Goal: Transaction & Acquisition: Purchase product/service

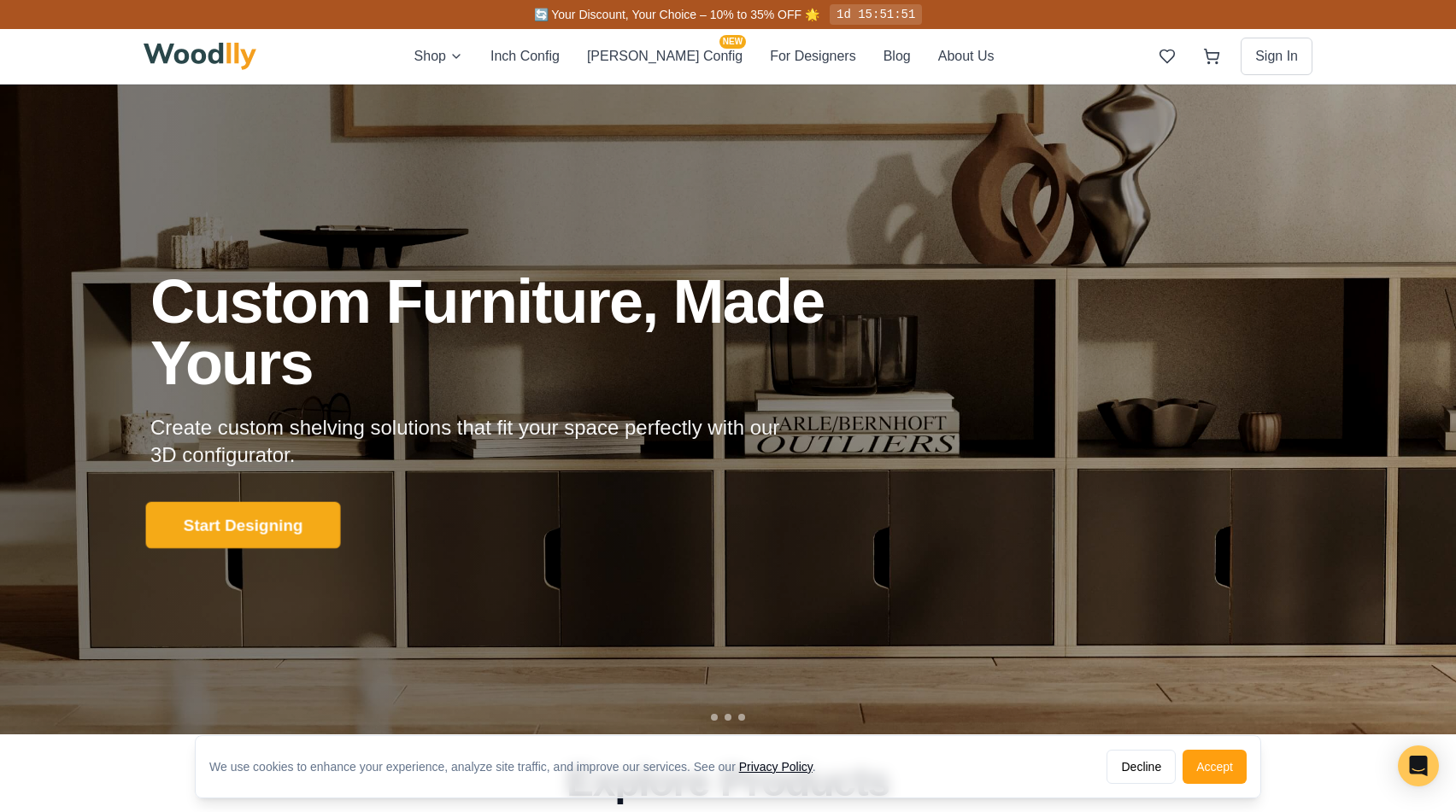
click at [244, 538] on button "Start Designing" at bounding box center [243, 525] width 194 height 47
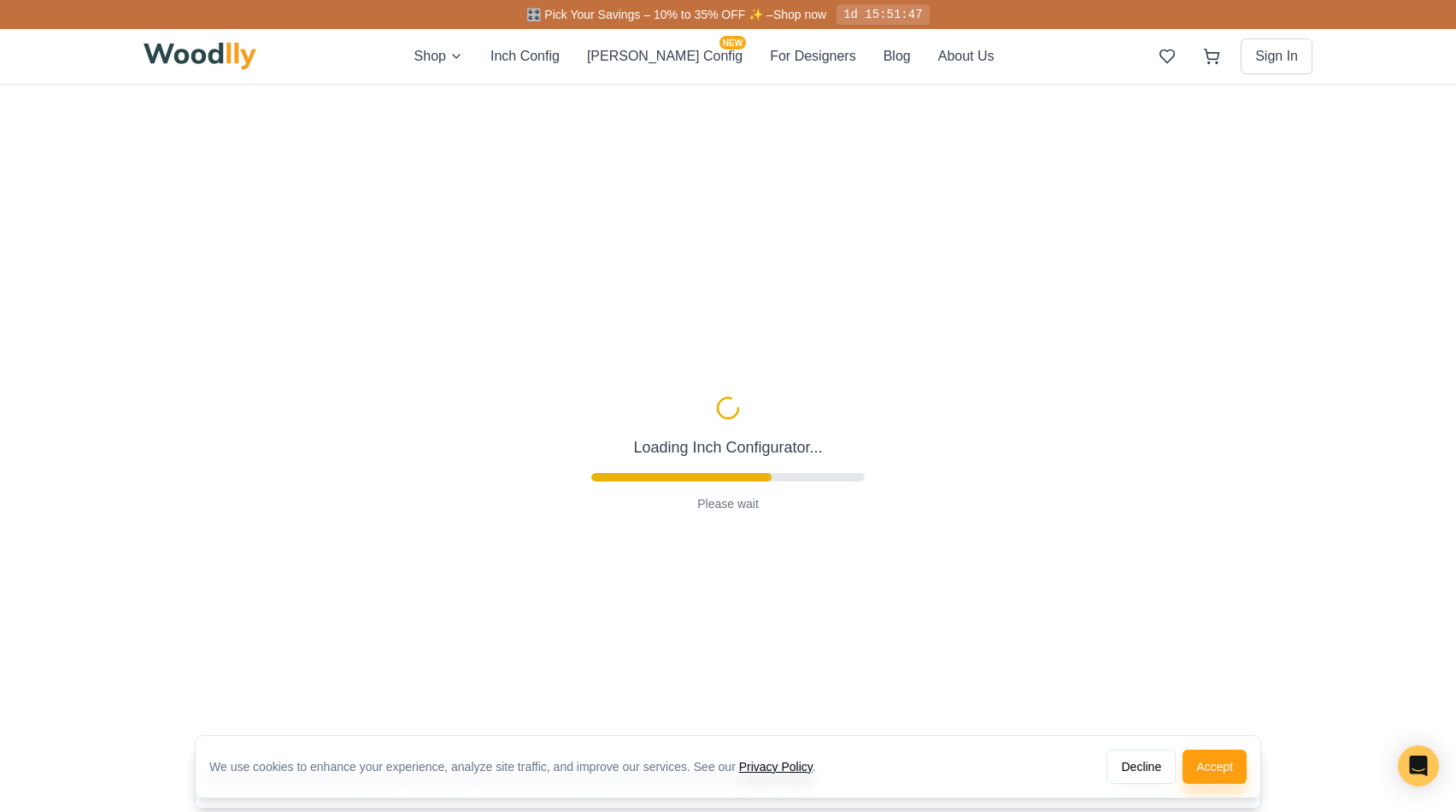
type input "56"
type input "2"
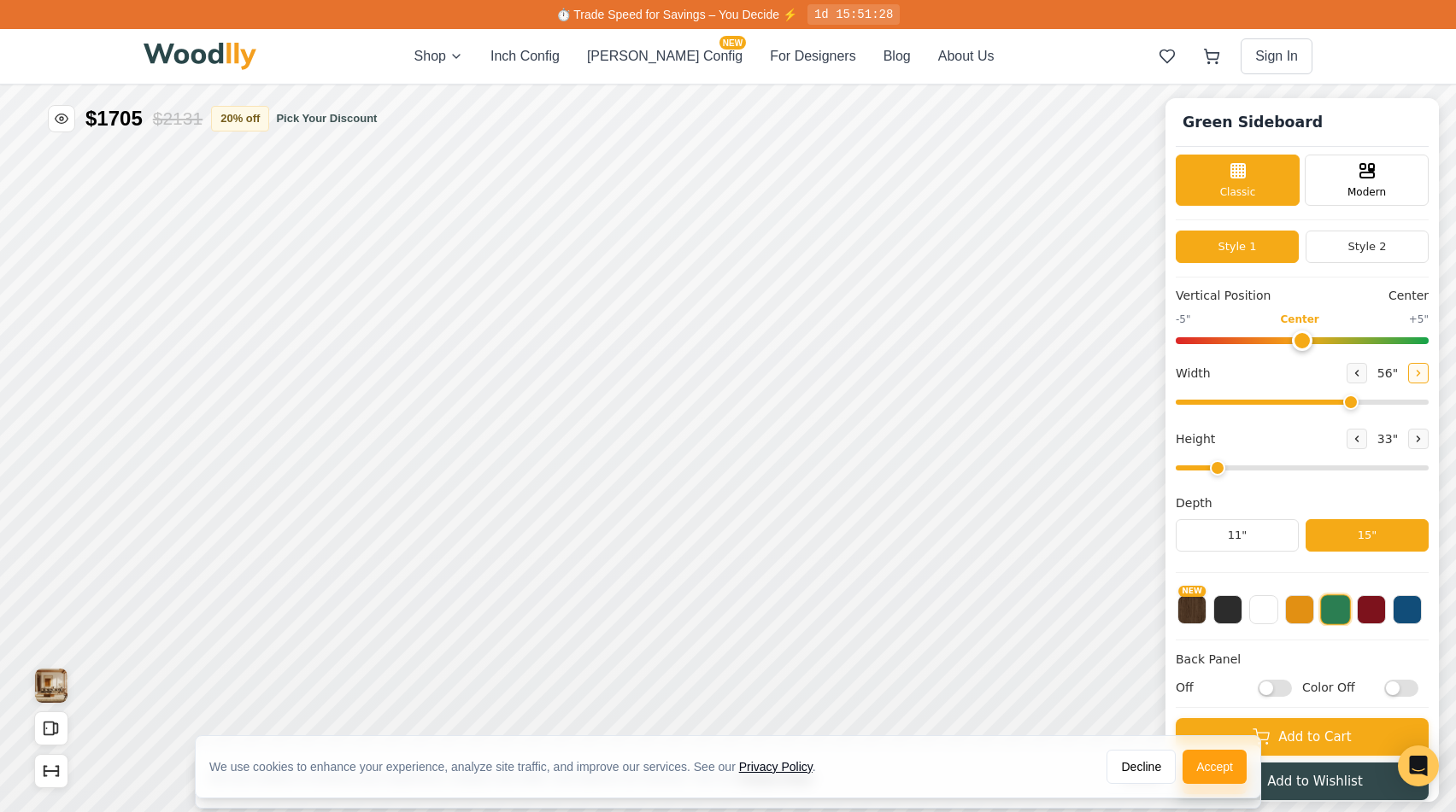
click at [1412, 381] on button at bounding box center [1418, 373] width 20 height 20
click at [1383, 374] on span "58 "" at bounding box center [1387, 374] width 28 height 18
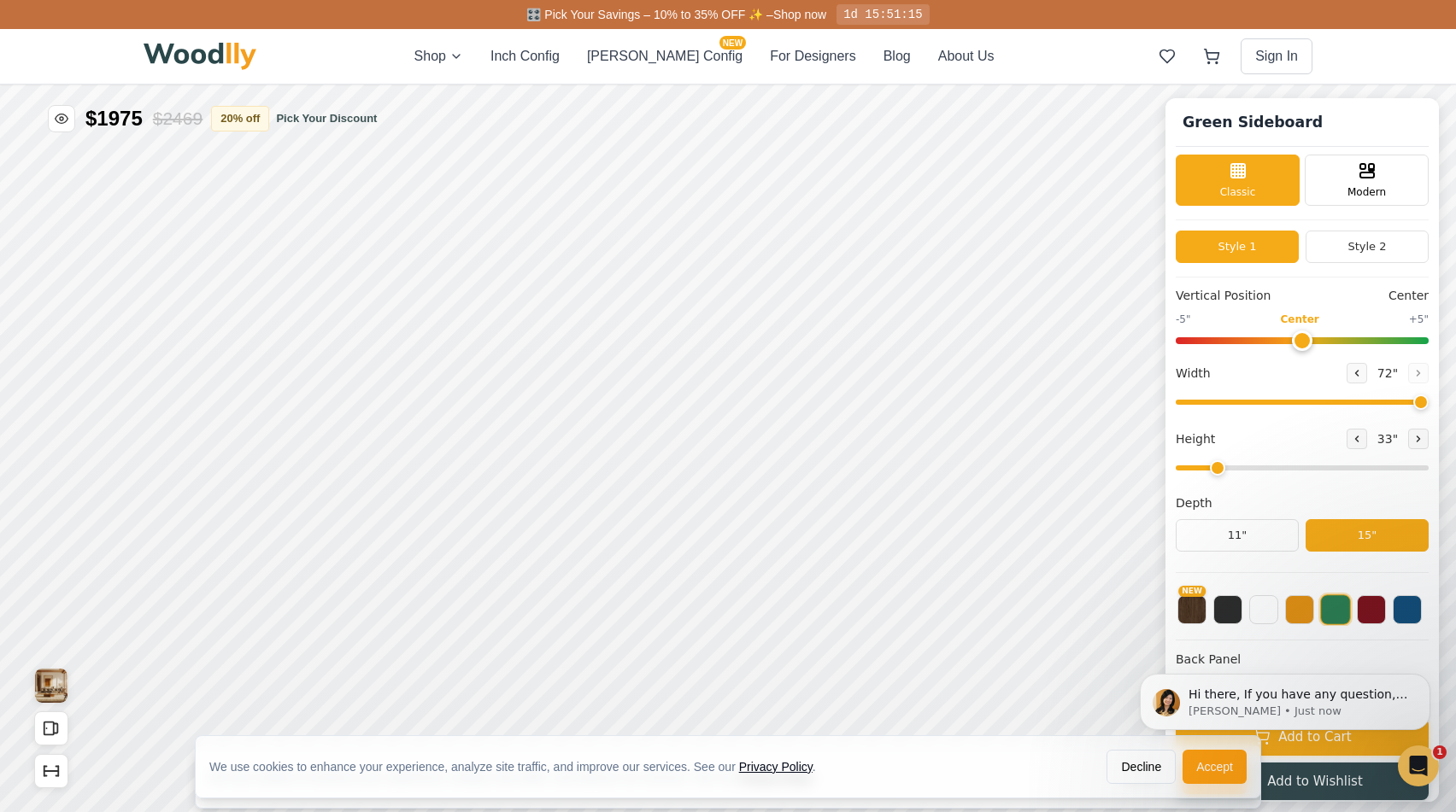
drag, startPoint x: 1354, startPoint y: 405, endPoint x: 1433, endPoint y: 401, distance: 79.1
type input "72"
click at [1433, 401] on div "Green Sideboard Classic Modern Style 1 Style 2 Vertical Position Center -5" Cen…" at bounding box center [1302, 450] width 273 height 704
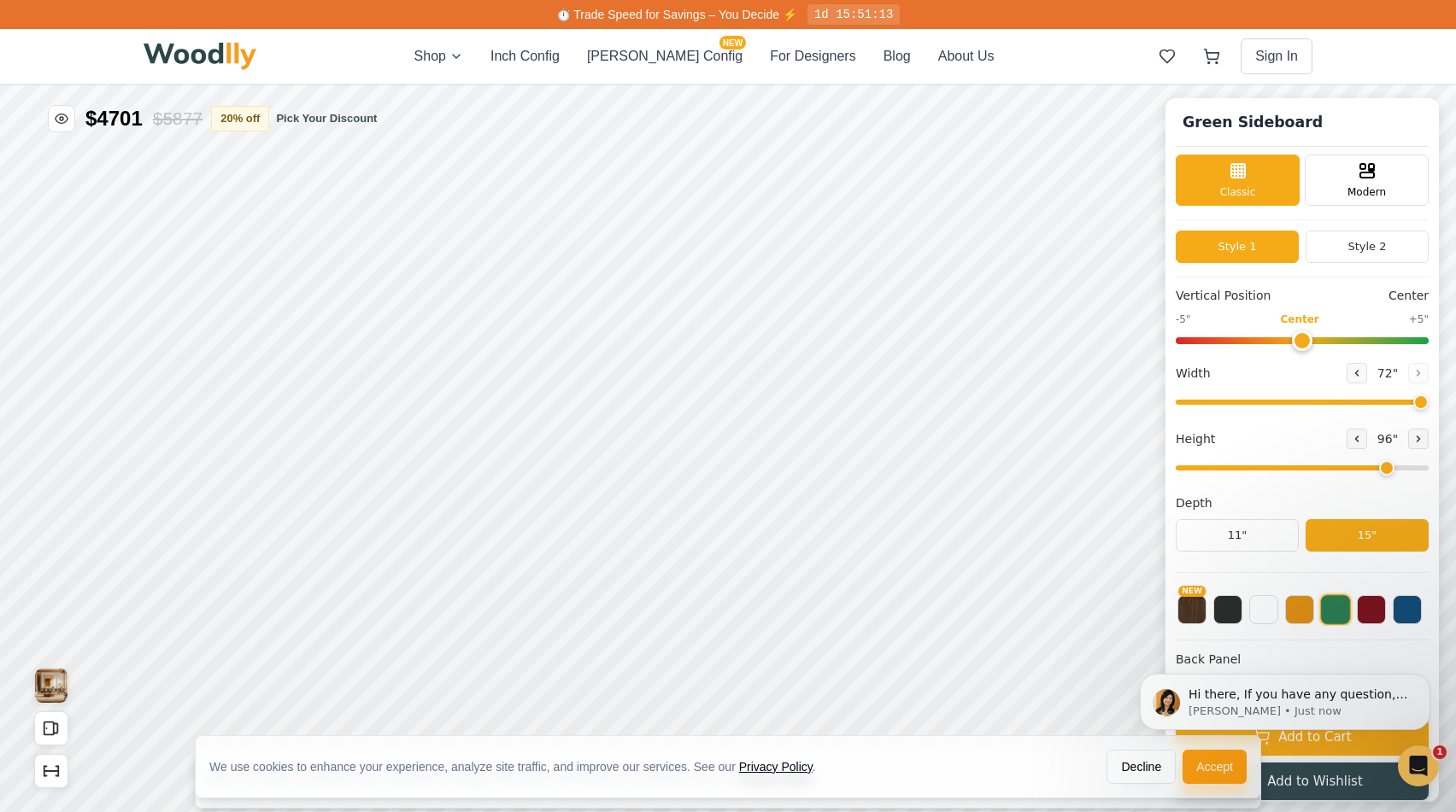
drag, startPoint x: 1216, startPoint y: 465, endPoint x: 1375, endPoint y: 472, distance: 159.2
click at [1375, 470] on input "range" at bounding box center [1302, 468] width 253 height 5
click at [1354, 441] on icon at bounding box center [1357, 439] width 11 height 11
click at [1412, 439] on icon at bounding box center [1418, 439] width 11 height 11
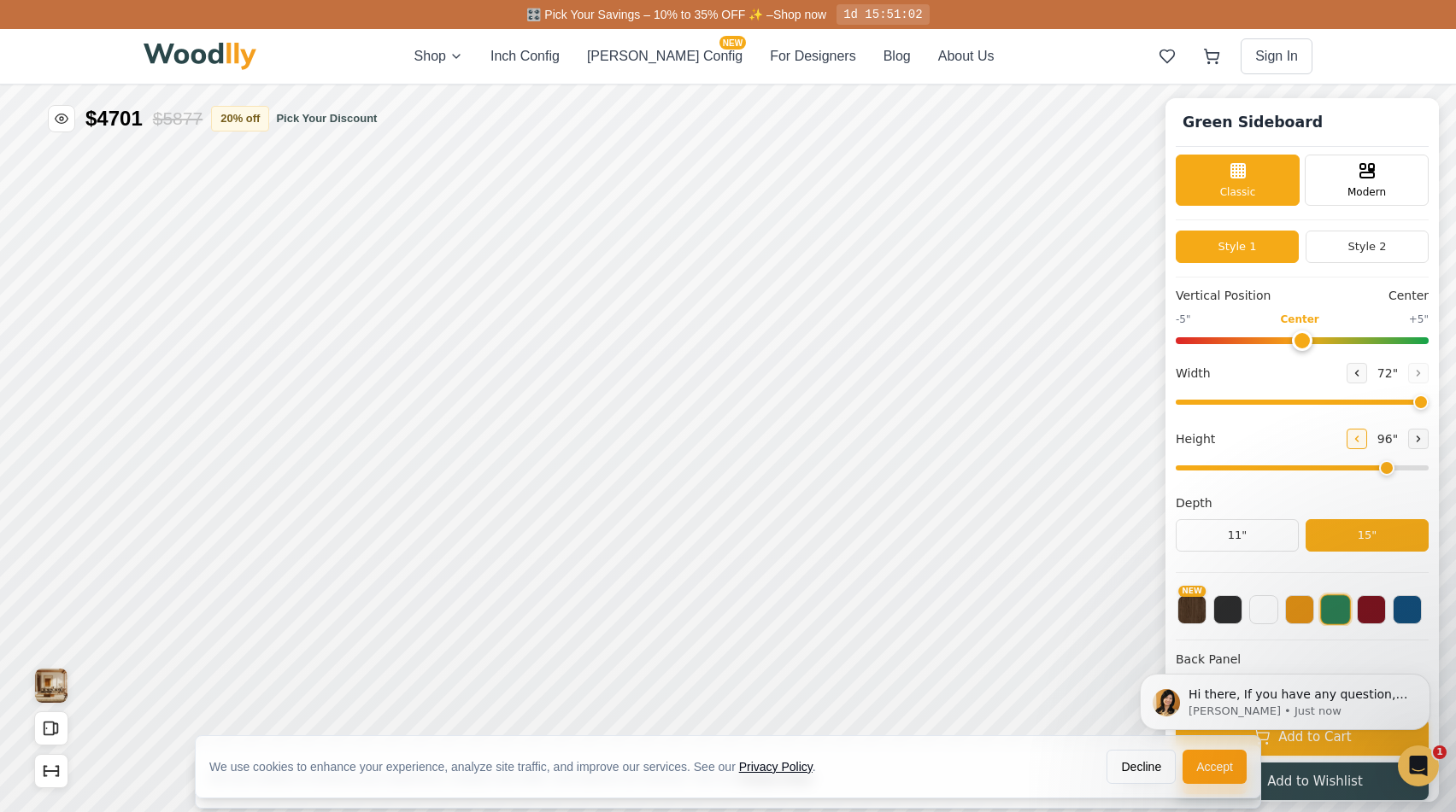
click at [1356, 440] on icon at bounding box center [1357, 439] width 3 height 5
type input "6"
click at [1364, 255] on button "Style 2" at bounding box center [1366, 247] width 123 height 33
click at [1223, 244] on button "Style 1" at bounding box center [1237, 247] width 123 height 33
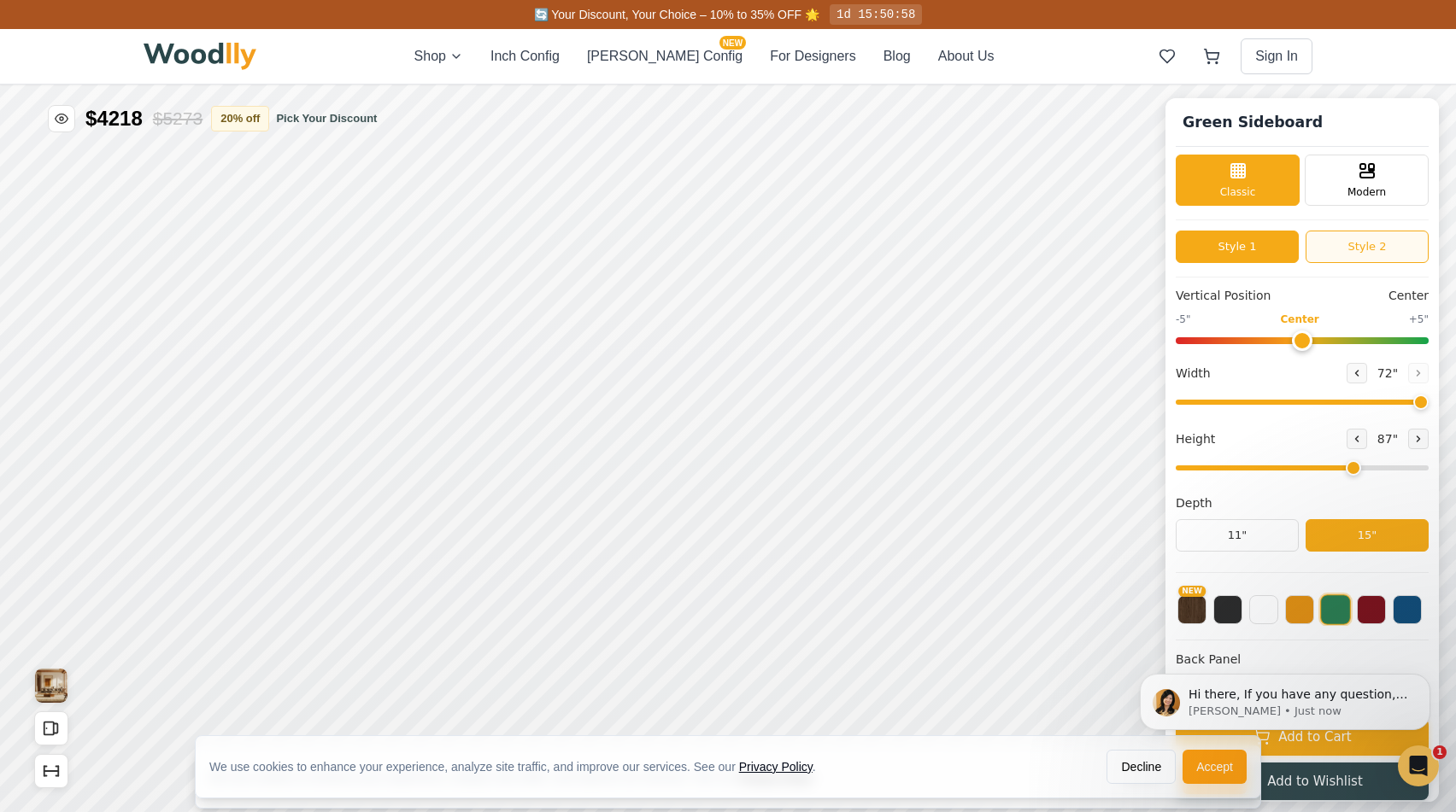
click at [1333, 251] on button "Style 2" at bounding box center [1366, 247] width 123 height 33
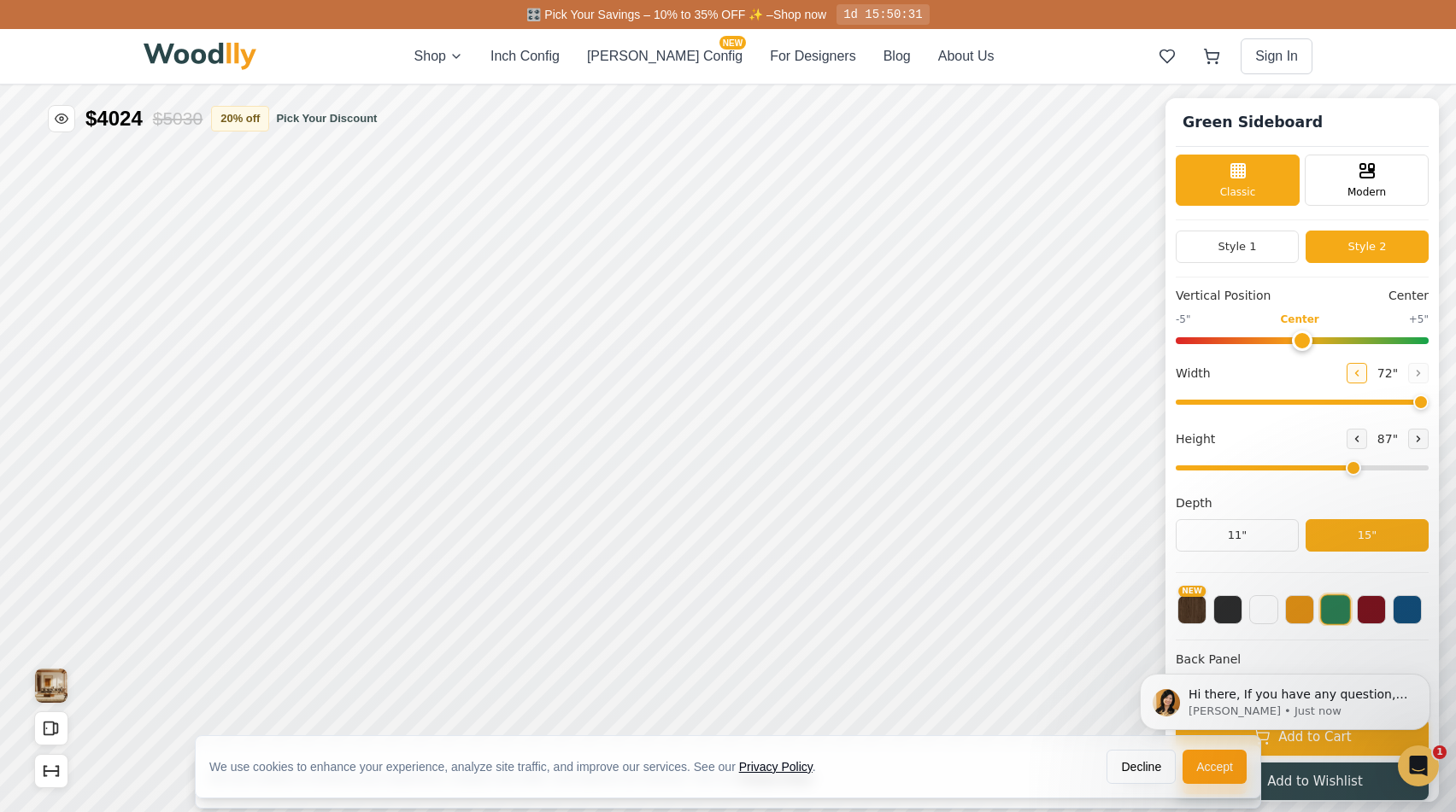
click at [1351, 370] on icon at bounding box center [1357, 374] width 11 height 11
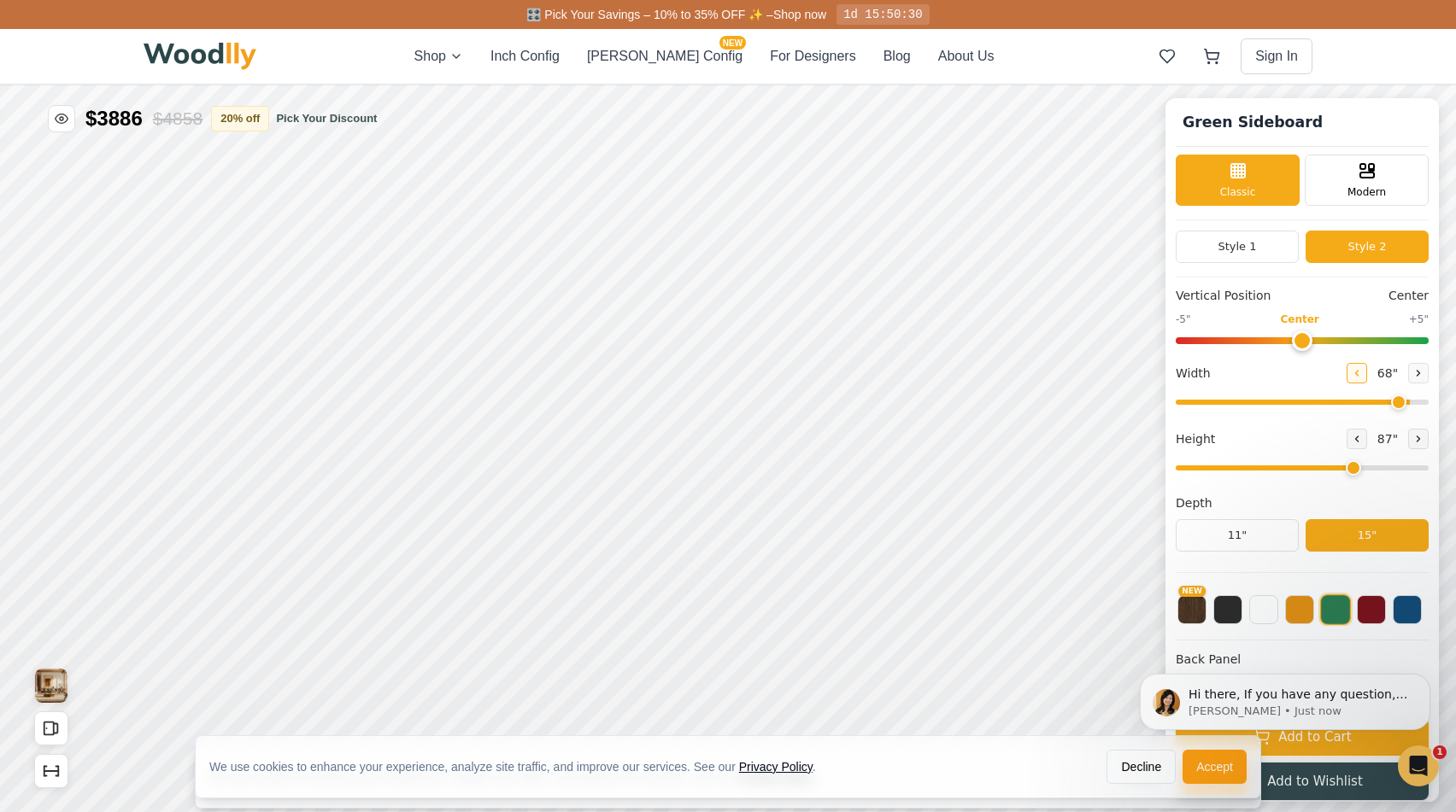
click at [1351, 370] on icon at bounding box center [1357, 374] width 11 height 11
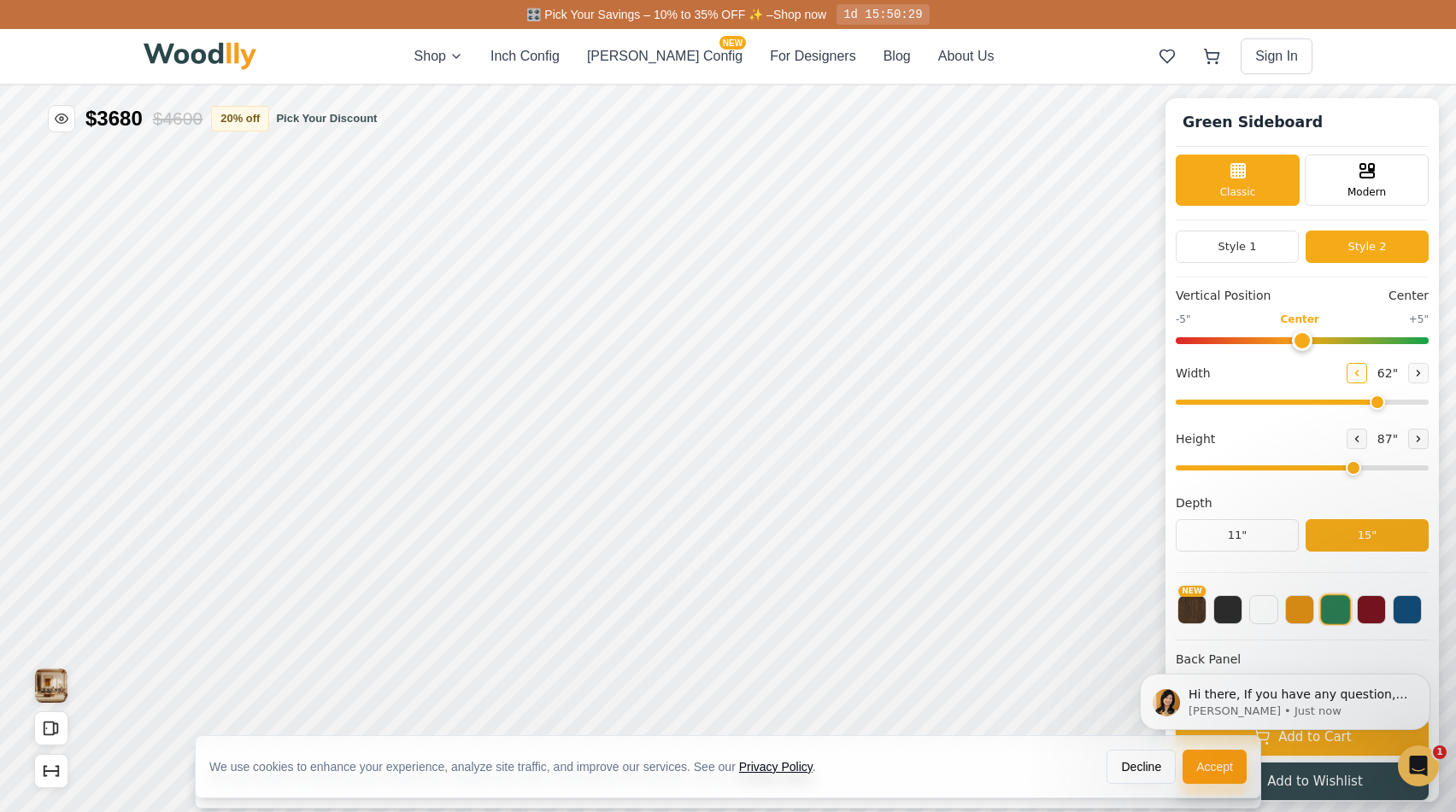
click at [1351, 370] on icon at bounding box center [1357, 374] width 11 height 11
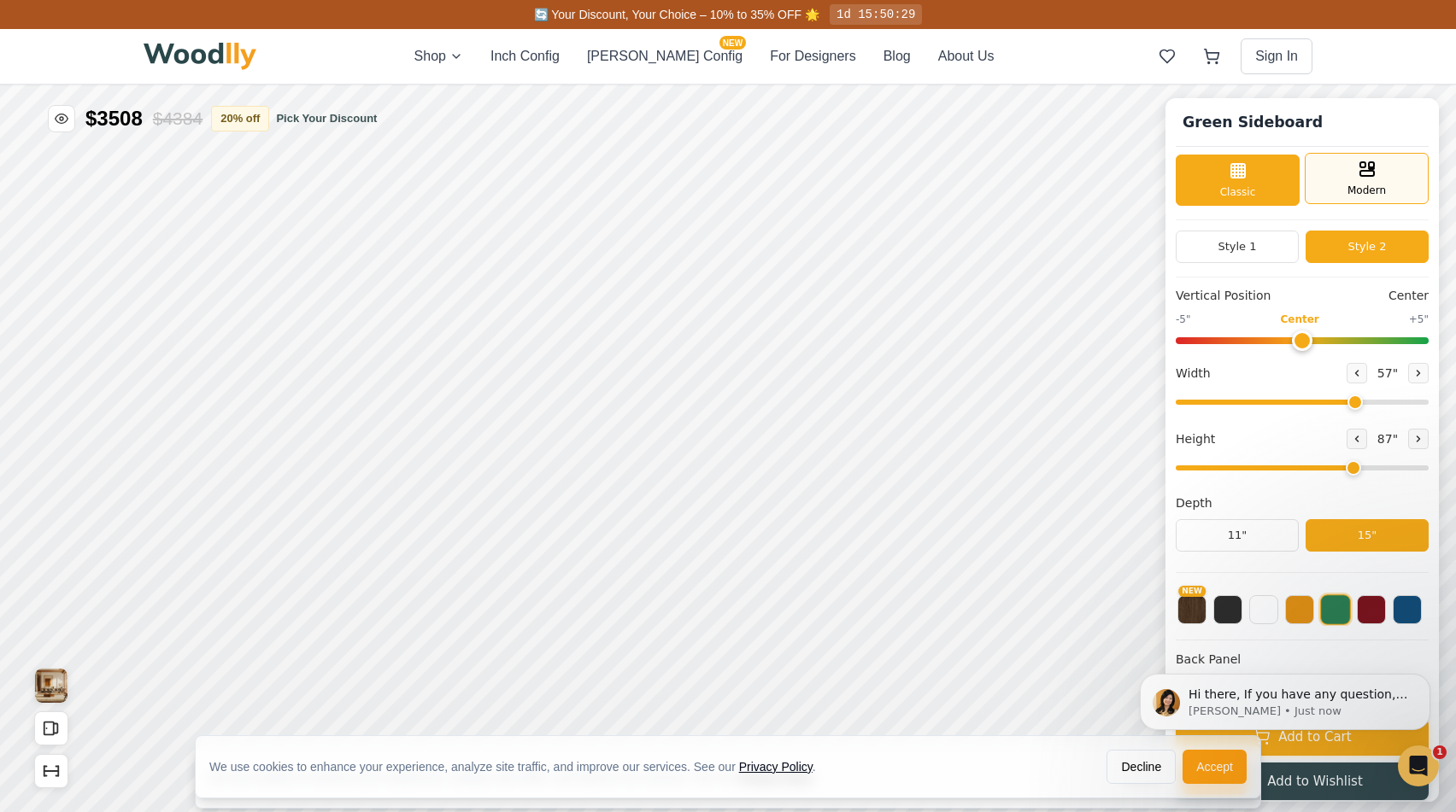
click at [1352, 185] on span "Modern" at bounding box center [1365, 190] width 38 height 15
click at [1270, 181] on div "Classic" at bounding box center [1238, 178] width 124 height 51
click at [1357, 369] on button at bounding box center [1356, 373] width 20 height 20
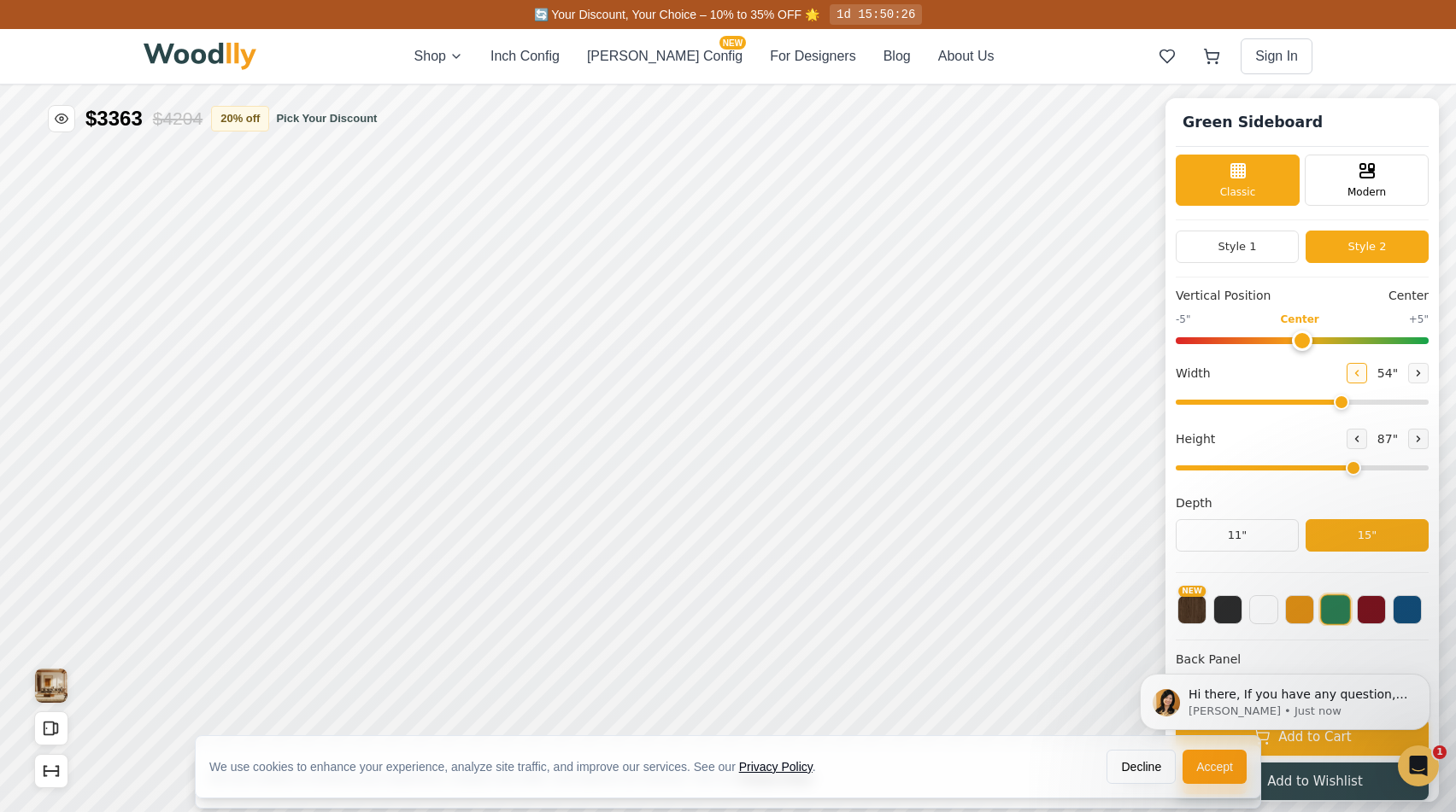
click at [1357, 369] on button at bounding box center [1356, 373] width 20 height 20
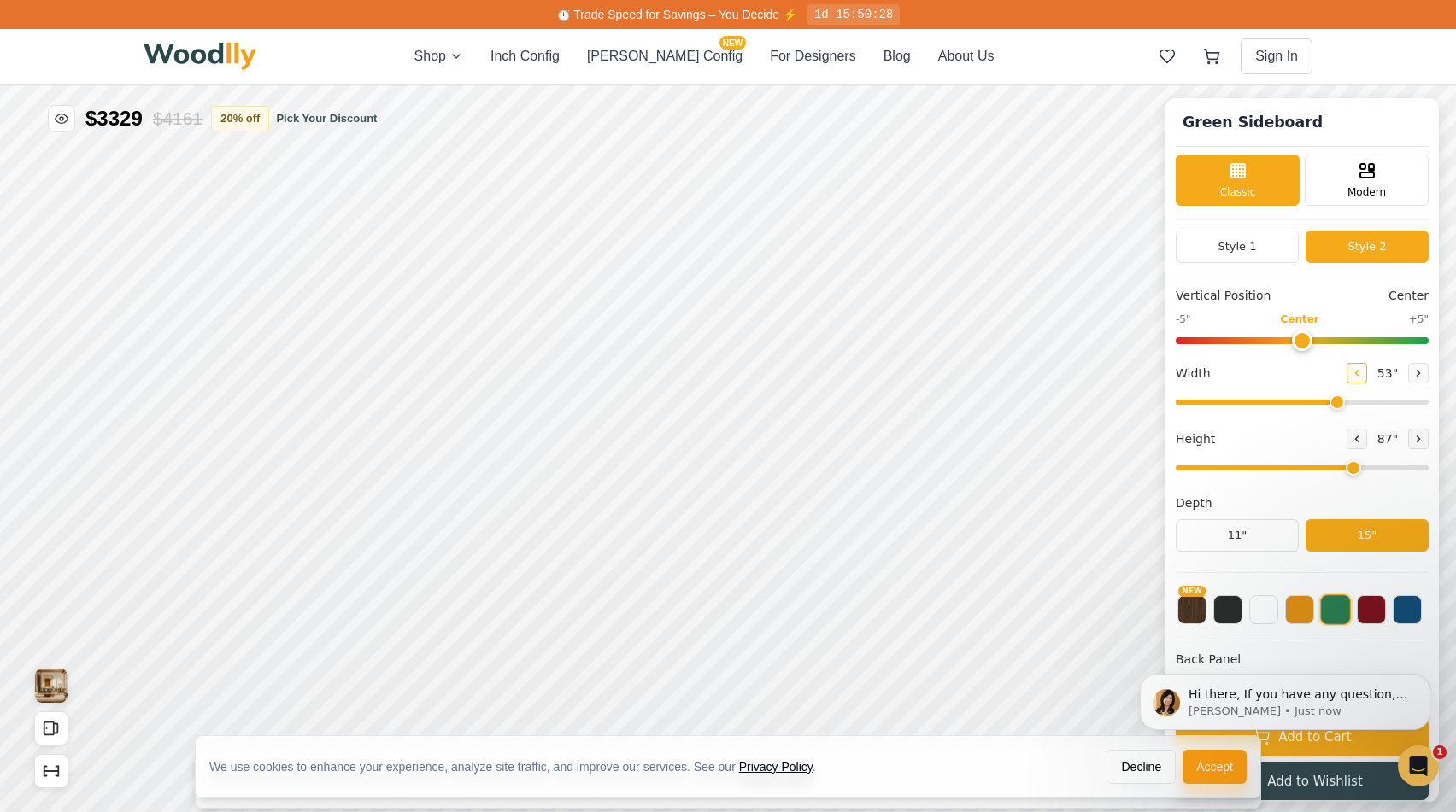
click at [1357, 369] on button at bounding box center [1356, 373] width 20 height 20
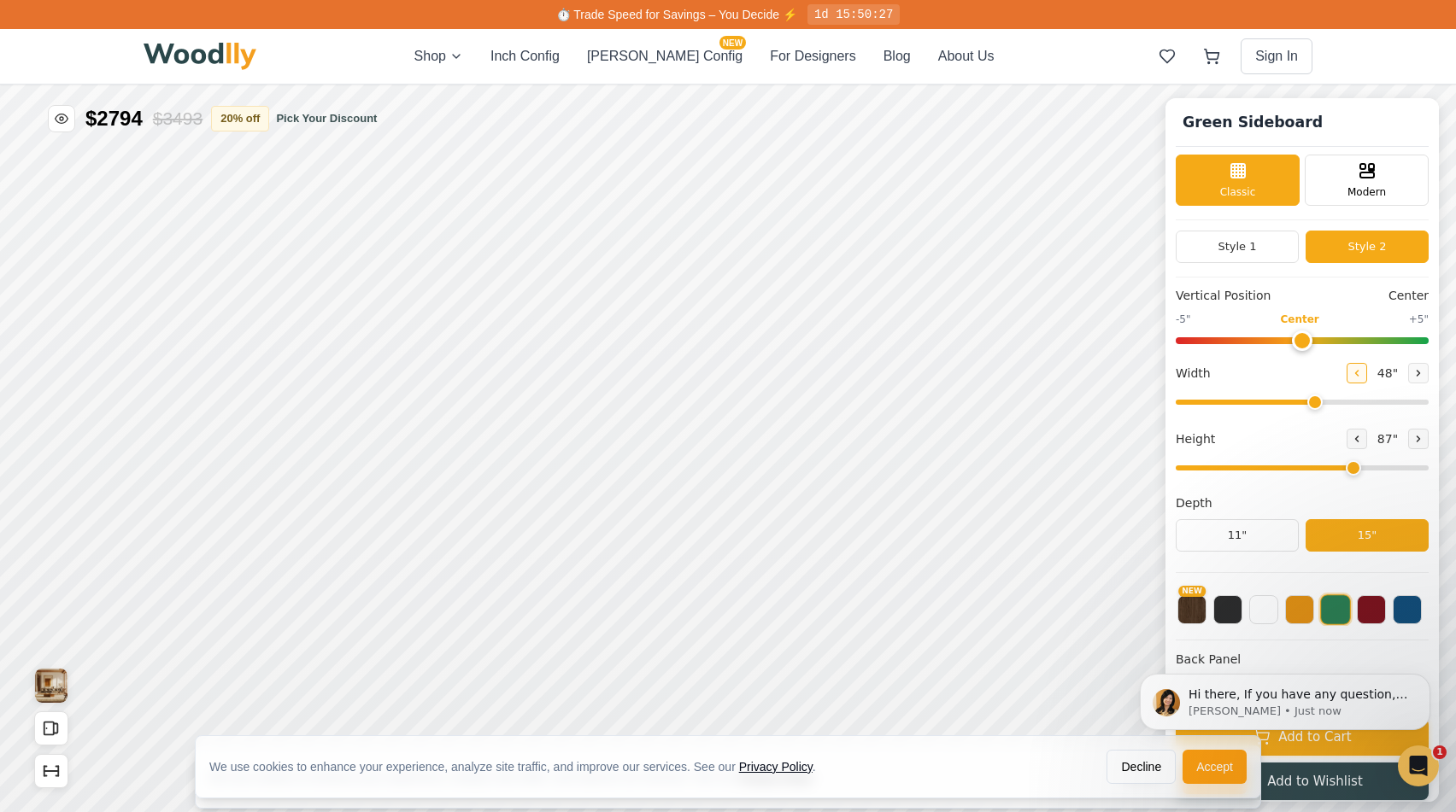
click at [1357, 369] on button at bounding box center [1356, 373] width 20 height 20
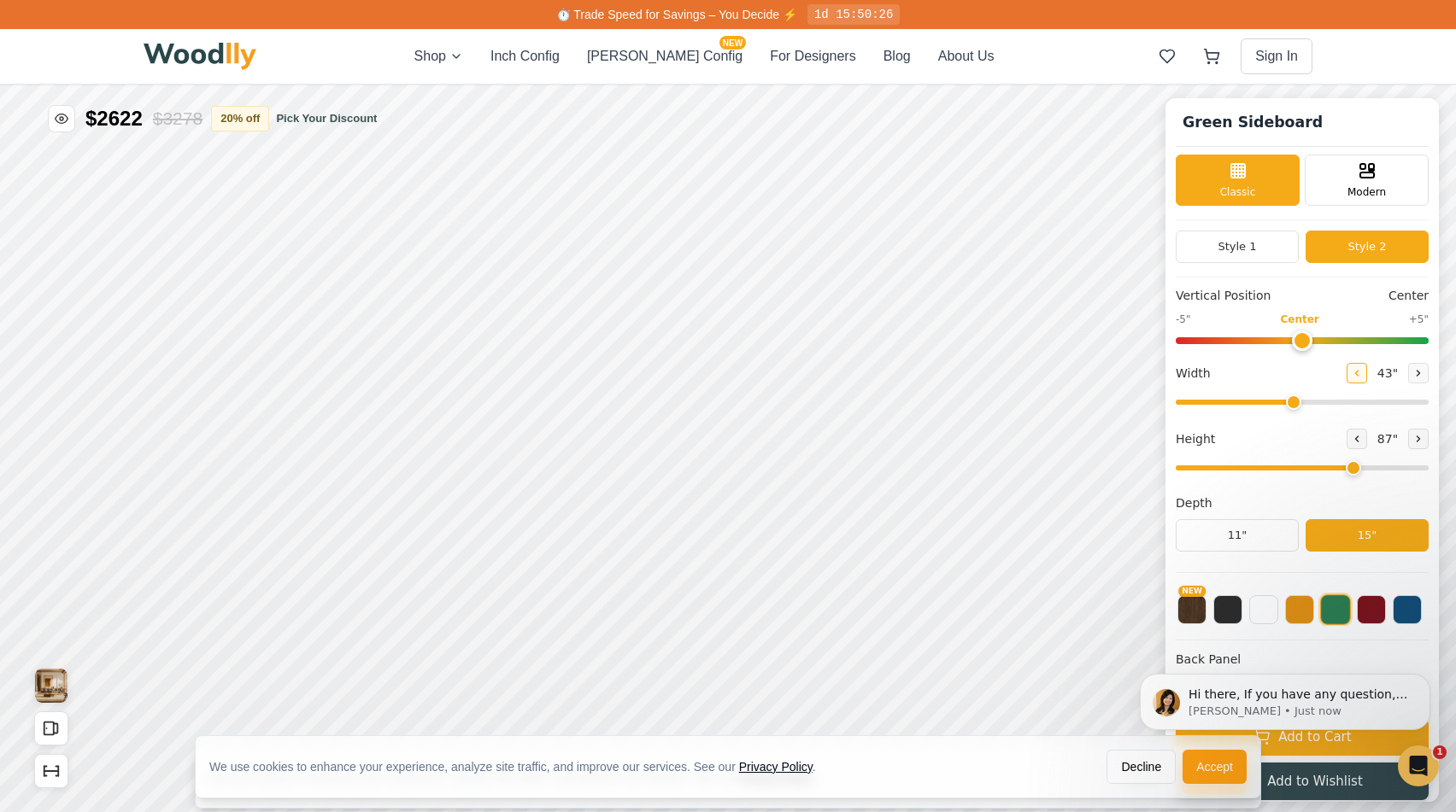
click at [1357, 369] on button at bounding box center [1356, 373] width 20 height 20
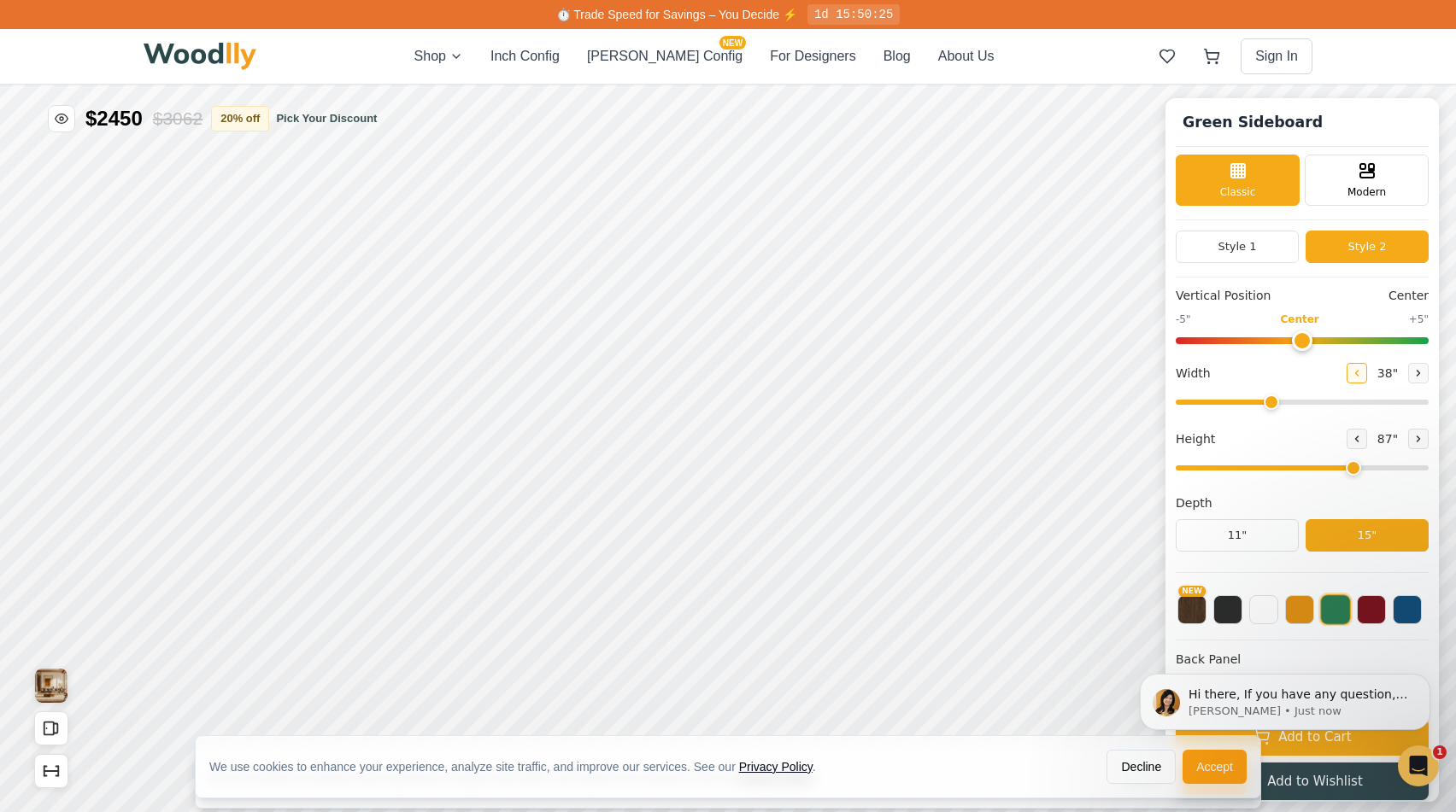
click at [1357, 369] on button at bounding box center [1356, 373] width 20 height 20
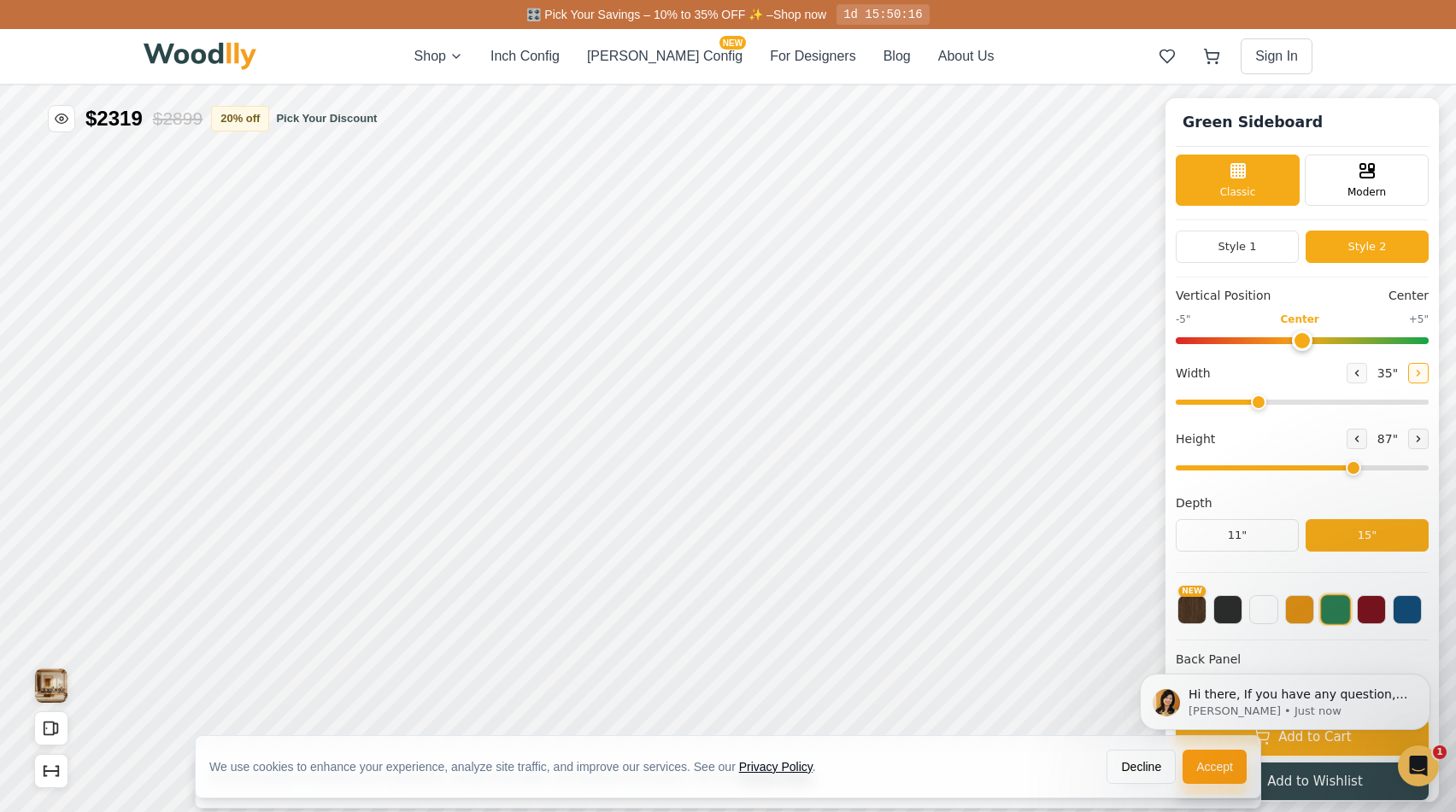
click at [1415, 374] on icon at bounding box center [1418, 374] width 11 height 11
type input "36"
click at [1223, 606] on button at bounding box center [1227, 608] width 29 height 29
click at [1265, 608] on button at bounding box center [1263, 608] width 29 height 29
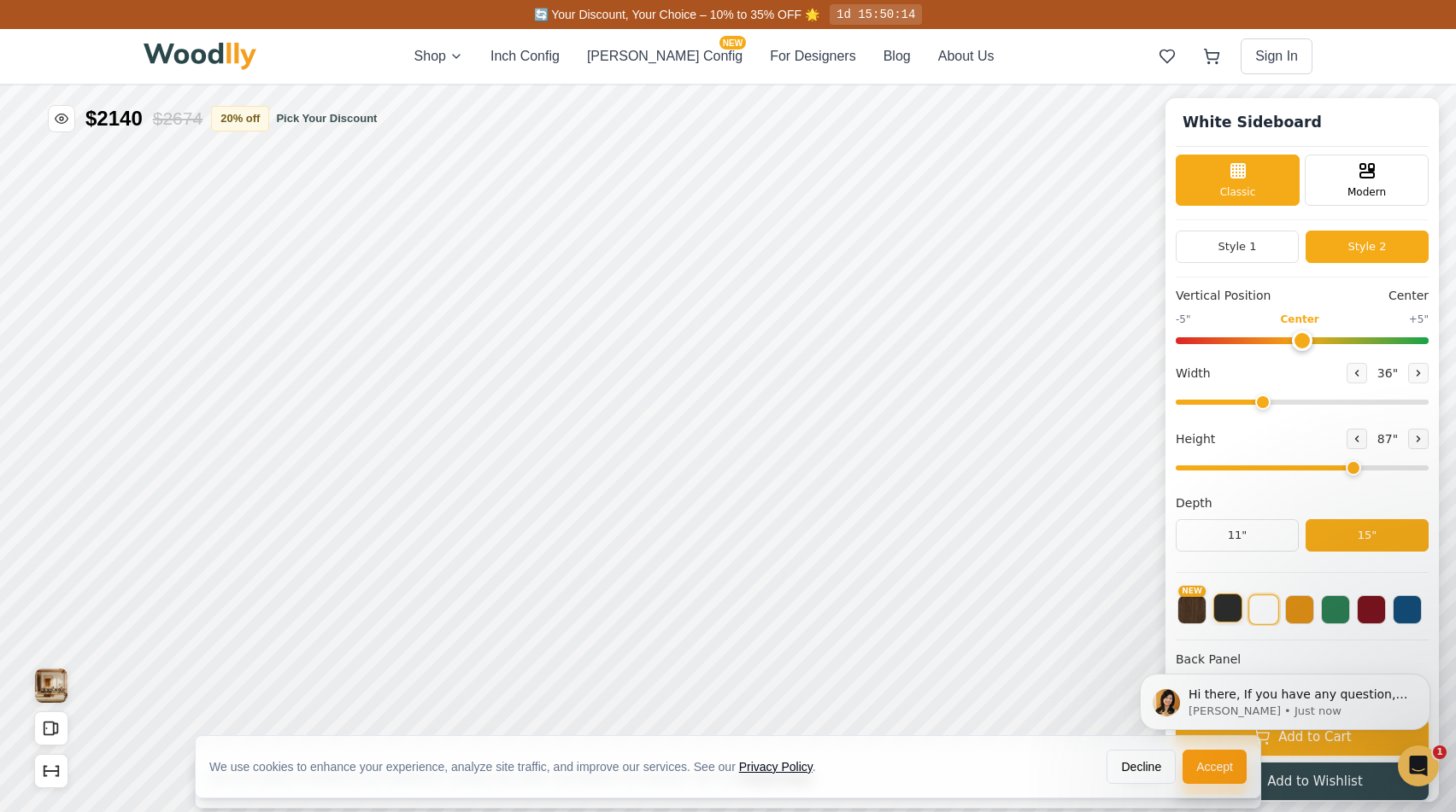
click at [1230, 610] on button at bounding box center [1227, 608] width 29 height 29
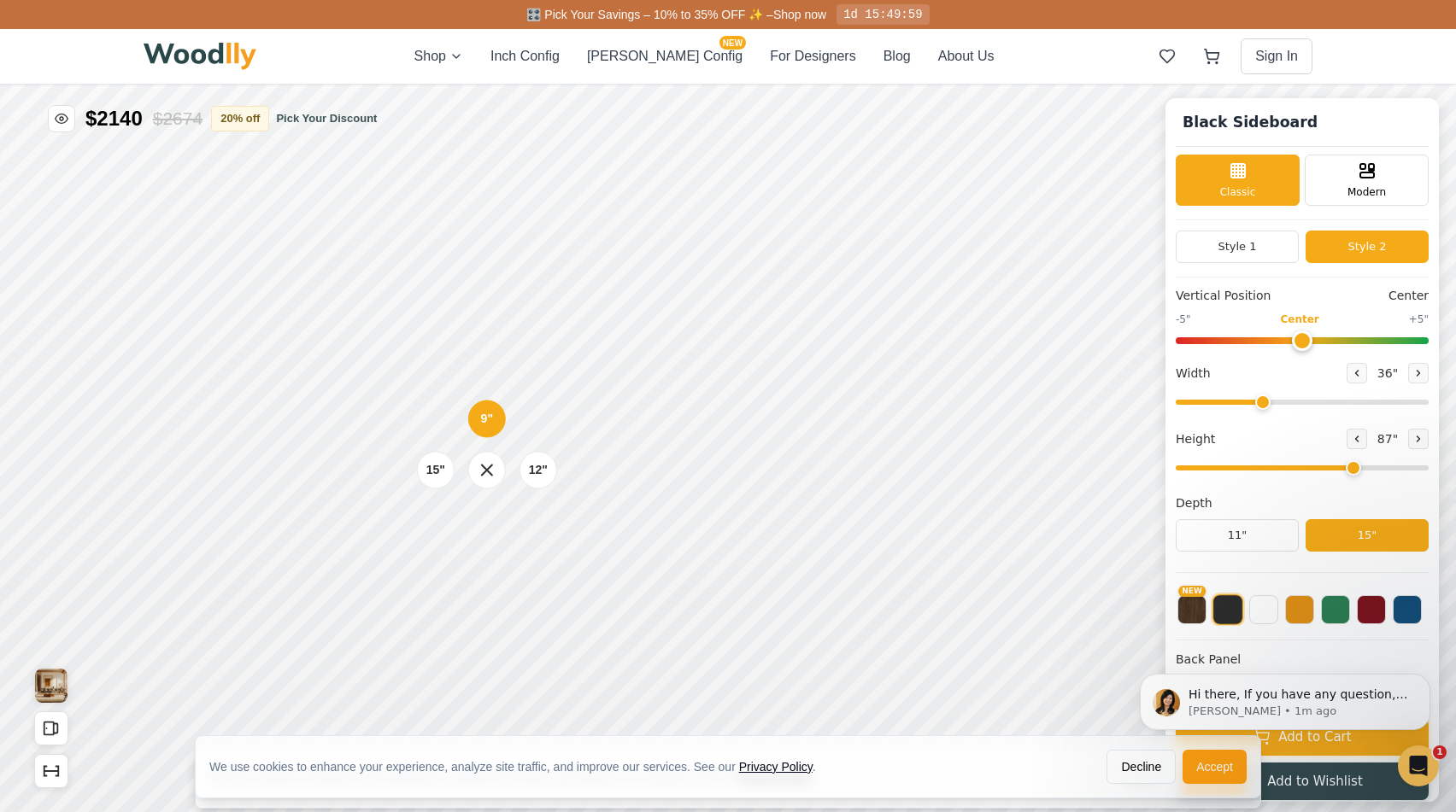
click at [404, 414] on div "9" 12" 15"" at bounding box center [487, 469] width 170 height 170
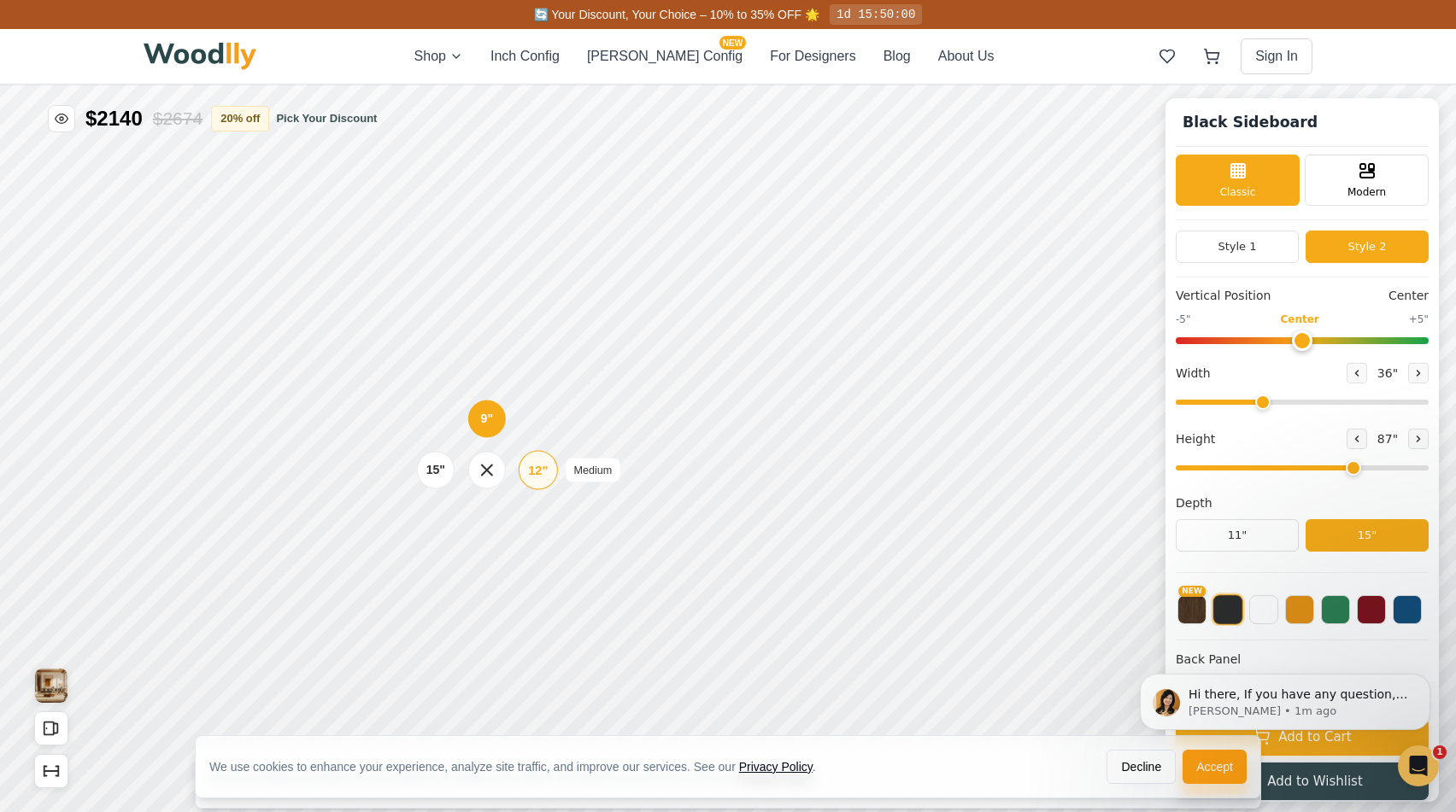
click at [535, 477] on div "12"" at bounding box center [538, 469] width 20 height 19
click at [1356, 438] on icon at bounding box center [1357, 439] width 3 height 5
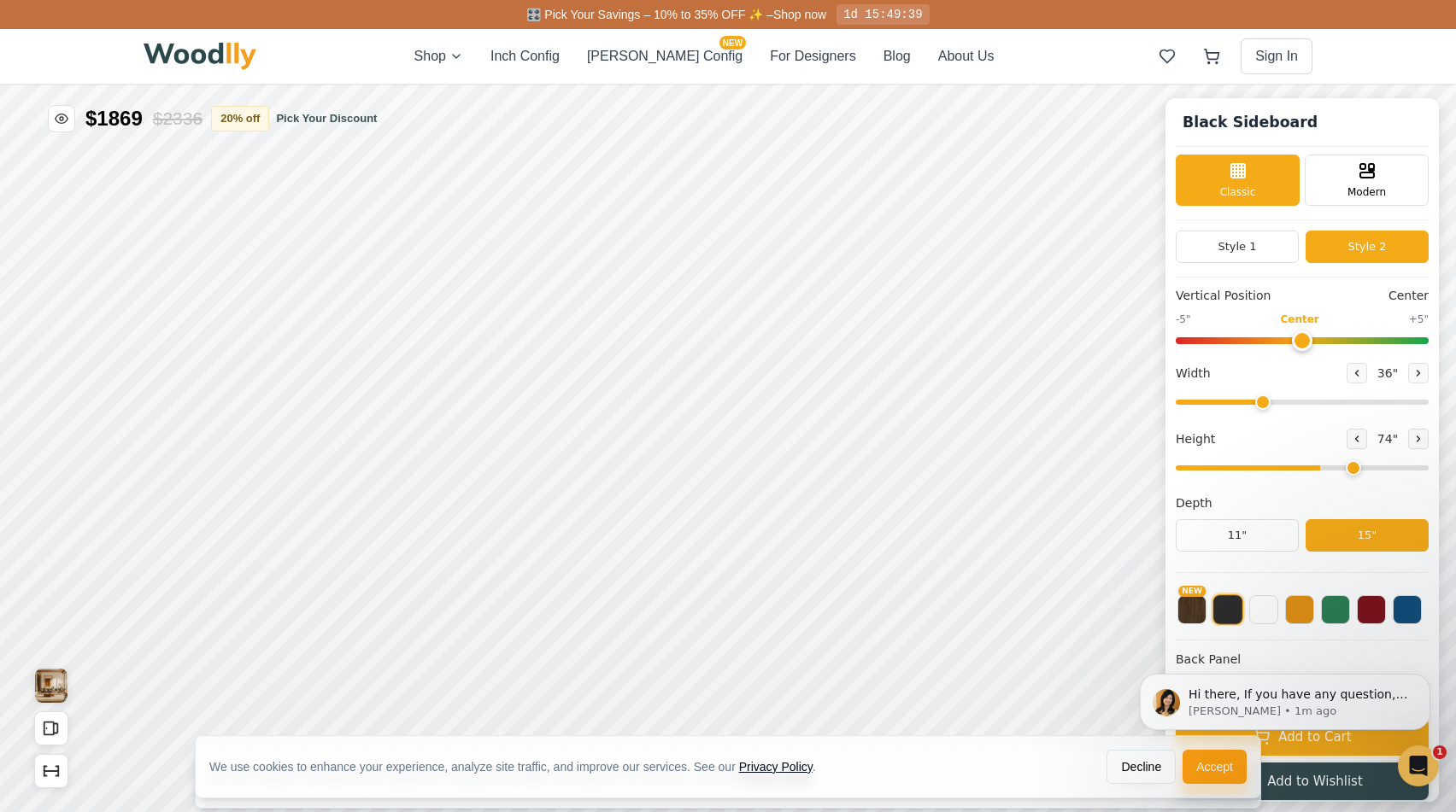
click at [1342, 468] on input "range" at bounding box center [1302, 468] width 253 height 5
click at [1352, 445] on button at bounding box center [1356, 438] width 20 height 20
type input "5"
click at [1380, 439] on span "74 "" at bounding box center [1387, 439] width 28 height 18
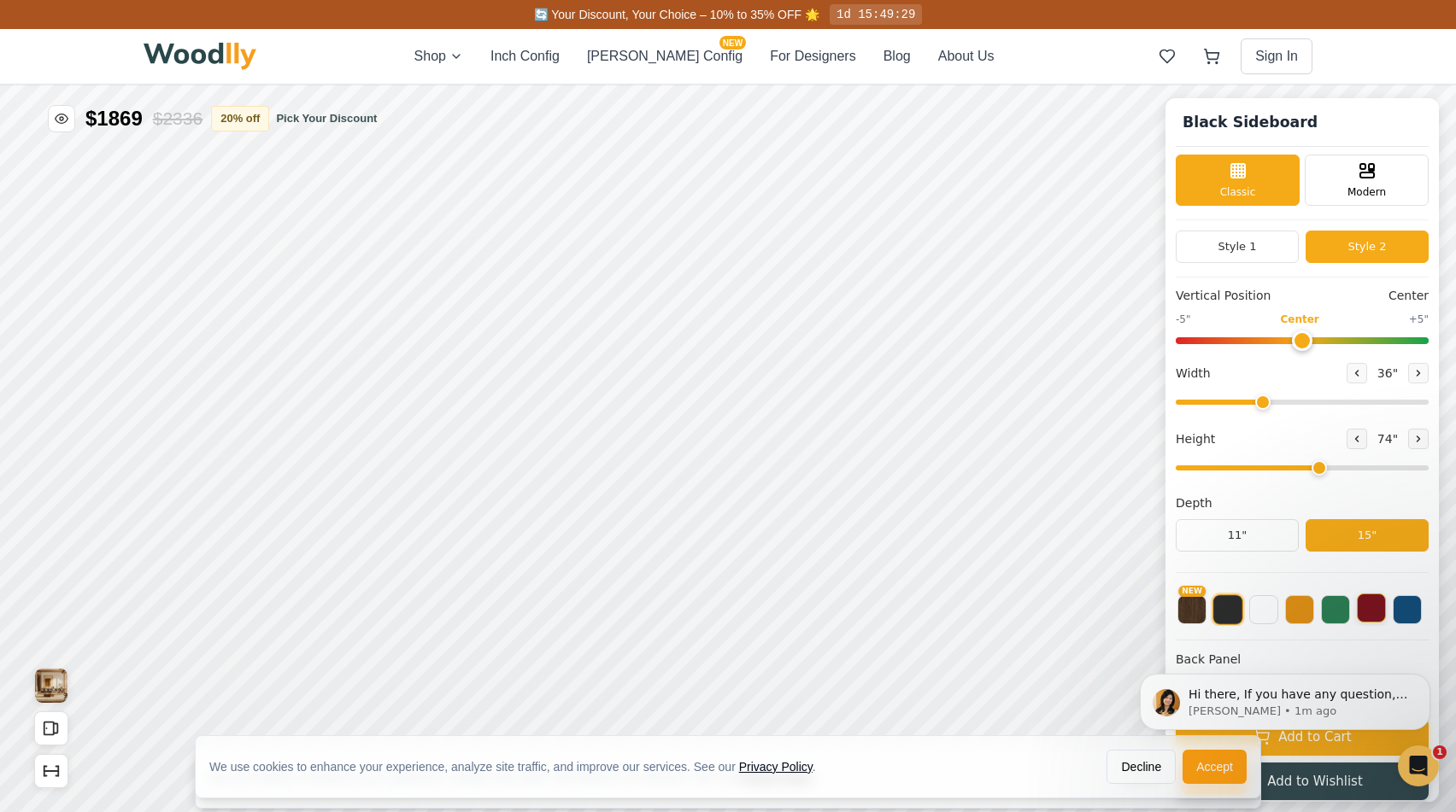
click at [1371, 612] on button at bounding box center [1371, 608] width 29 height 29
click at [1225, 612] on button at bounding box center [1227, 608] width 29 height 29
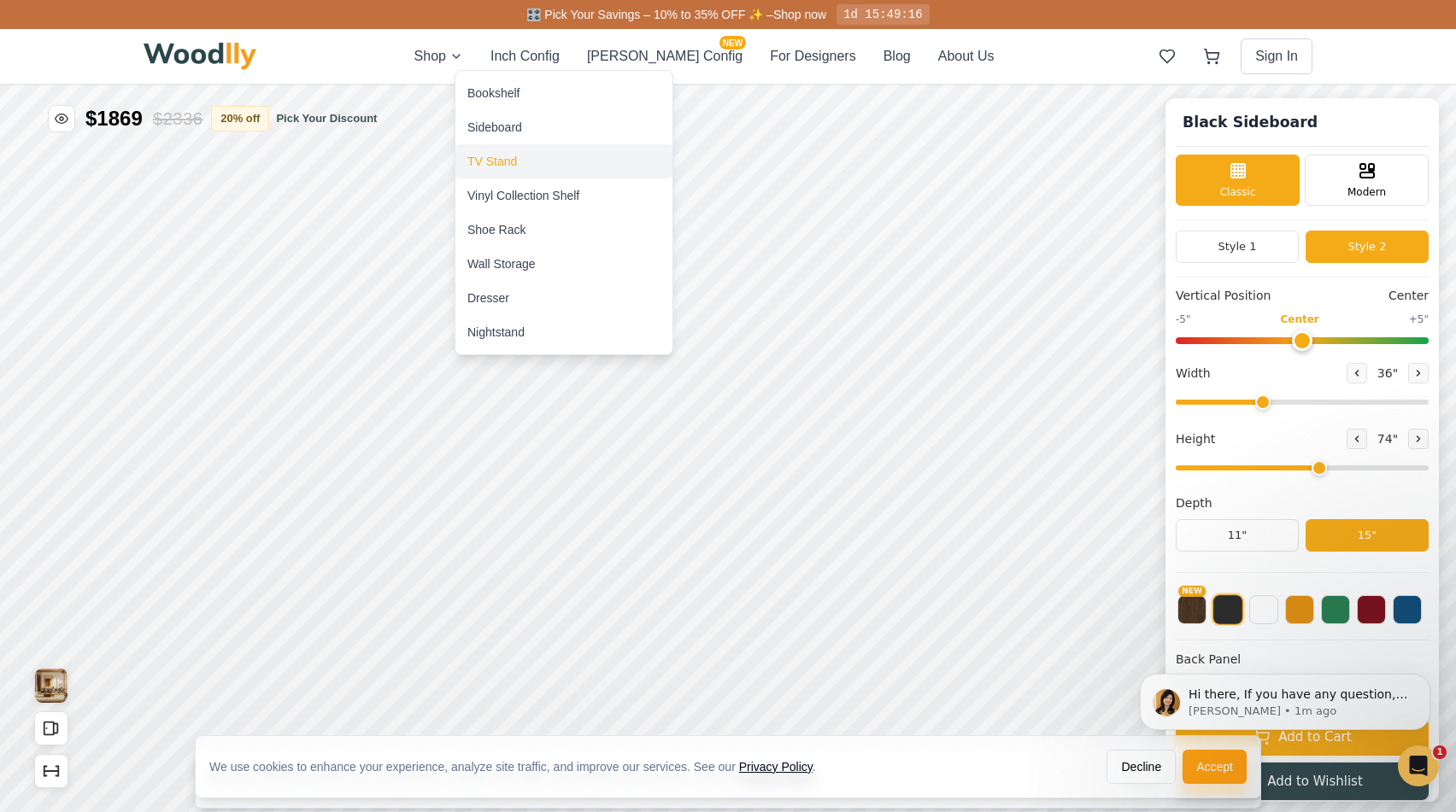
click at [520, 154] on div "TV Stand" at bounding box center [564, 162] width 217 height 34
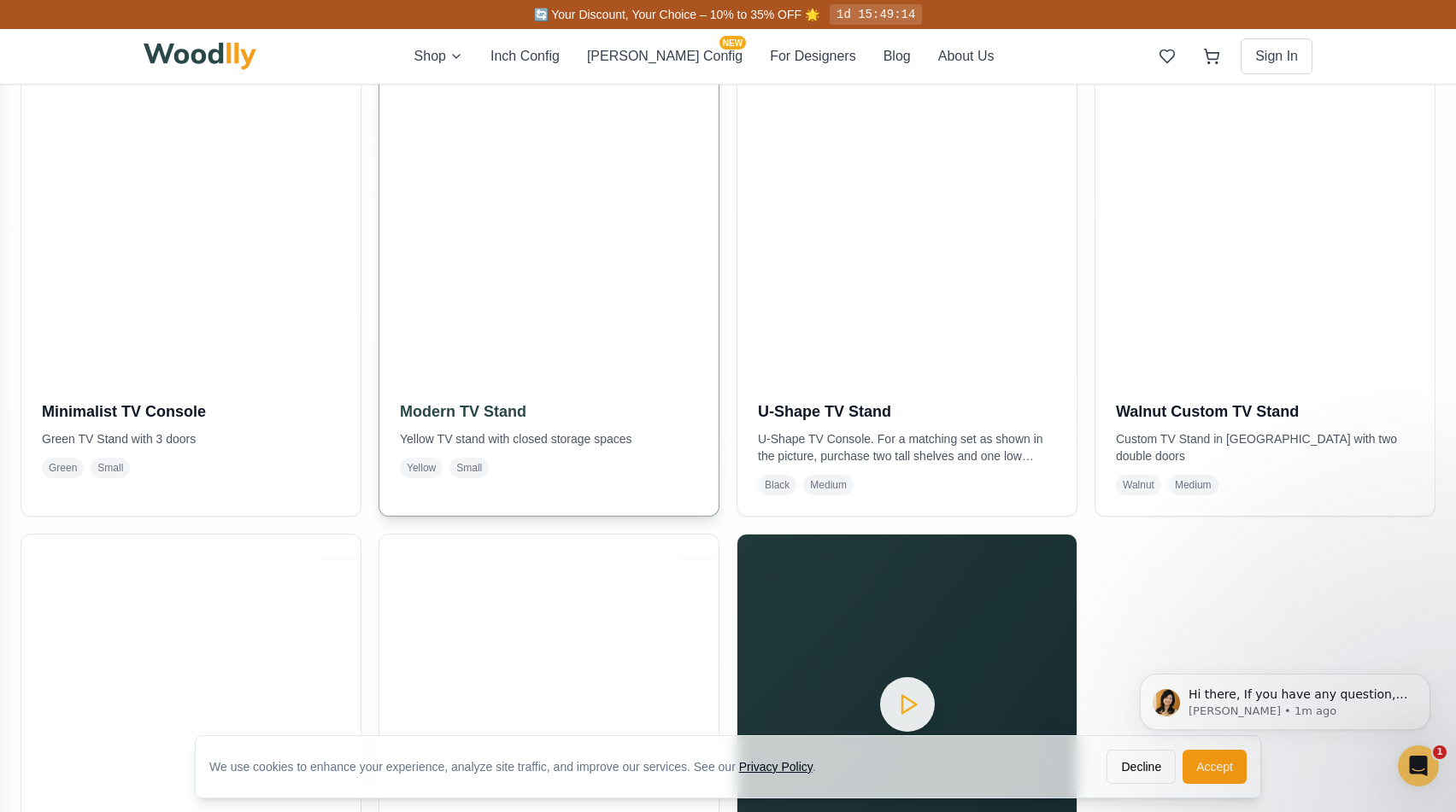
scroll to position [427, 0]
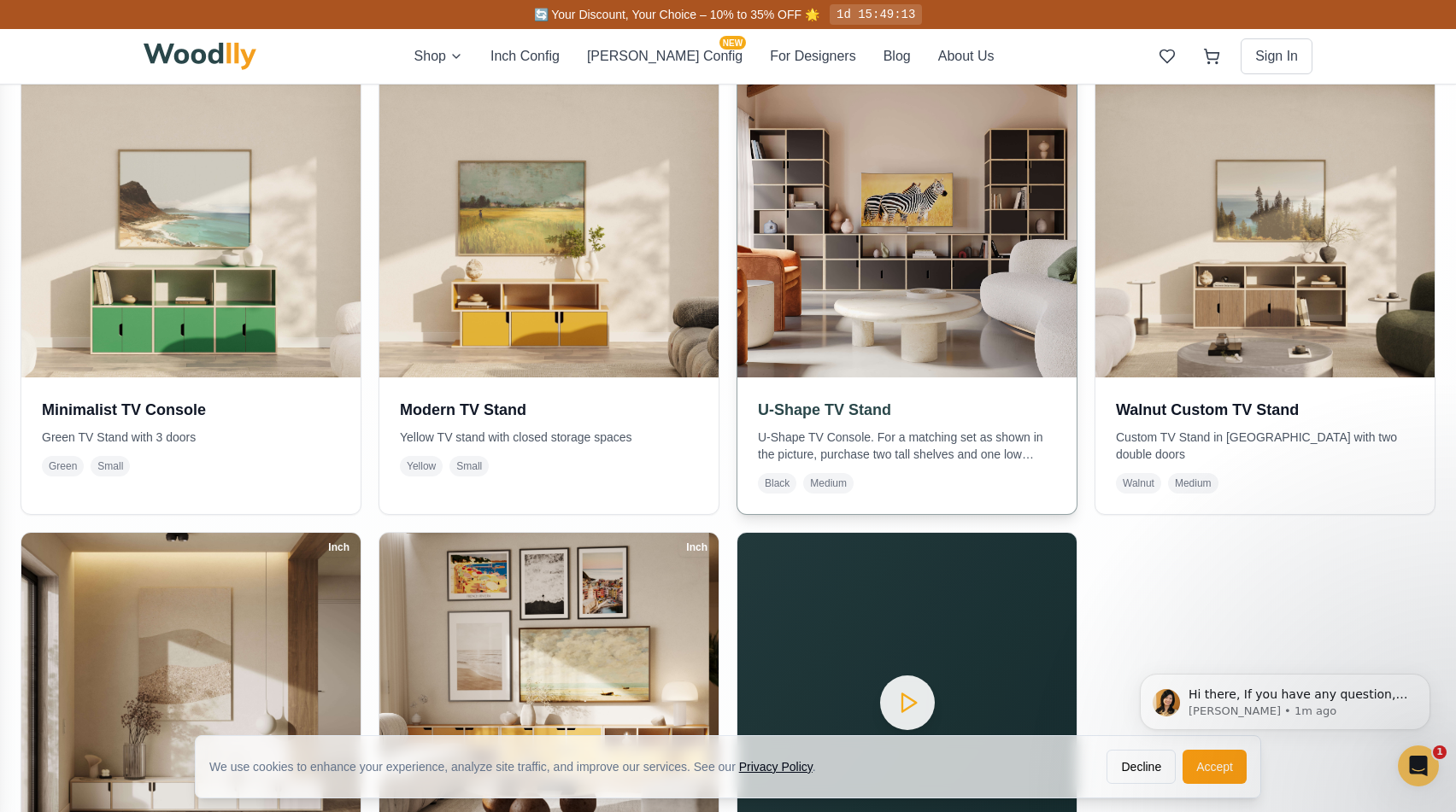
click at [909, 299] on img at bounding box center [906, 208] width 356 height 356
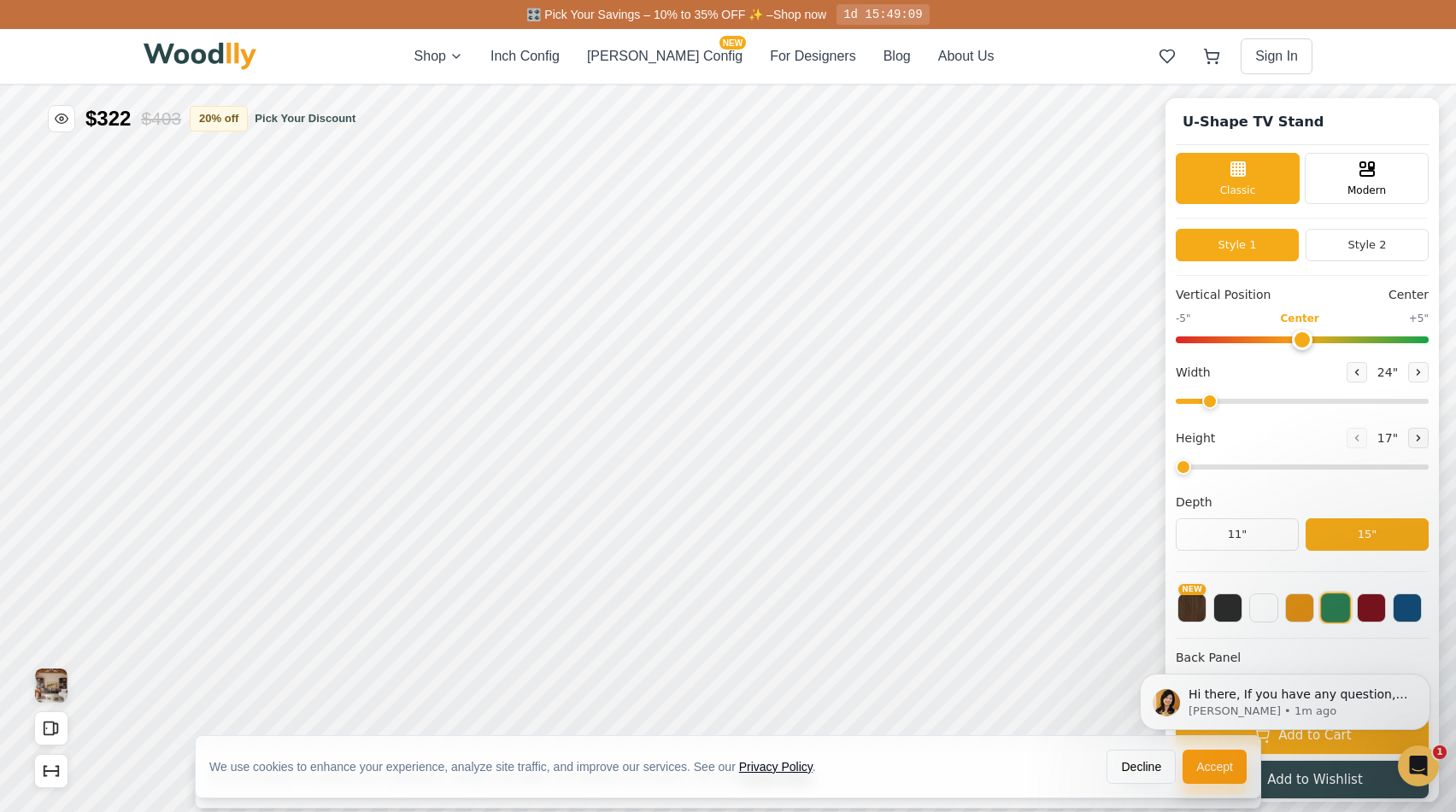
type input "72"
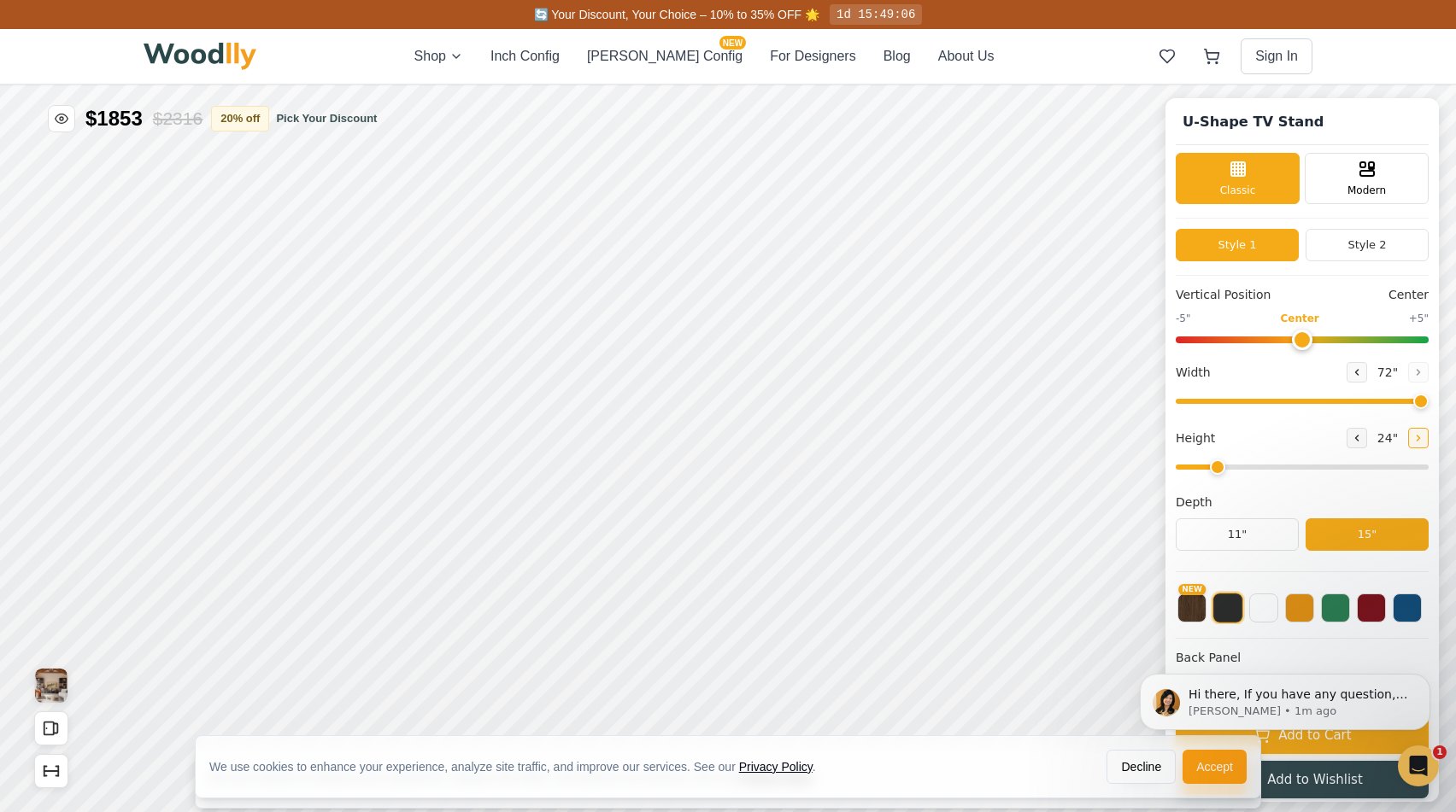
click at [1415, 438] on icon at bounding box center [1418, 438] width 11 height 11
type input "3"
